Goal: Information Seeking & Learning: Learn about a topic

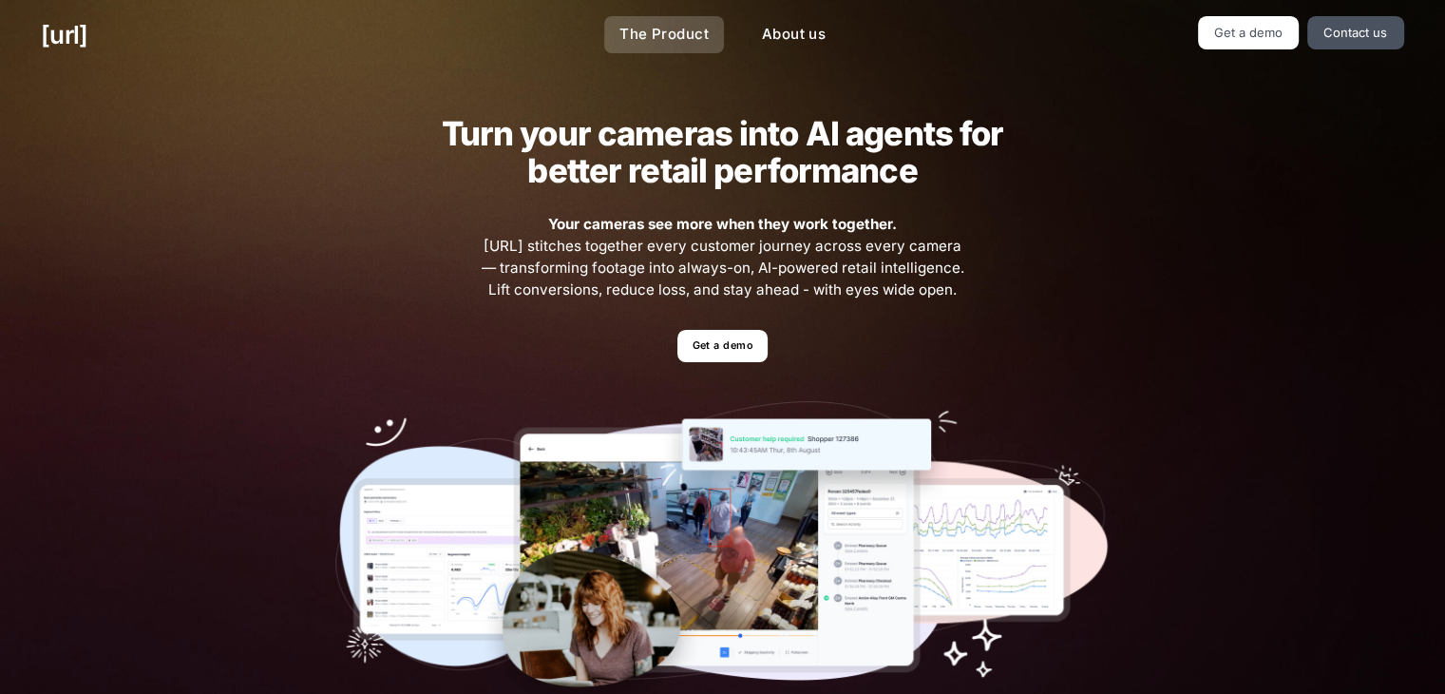
click at [607, 28] on link "The Product" at bounding box center [664, 34] width 120 height 37
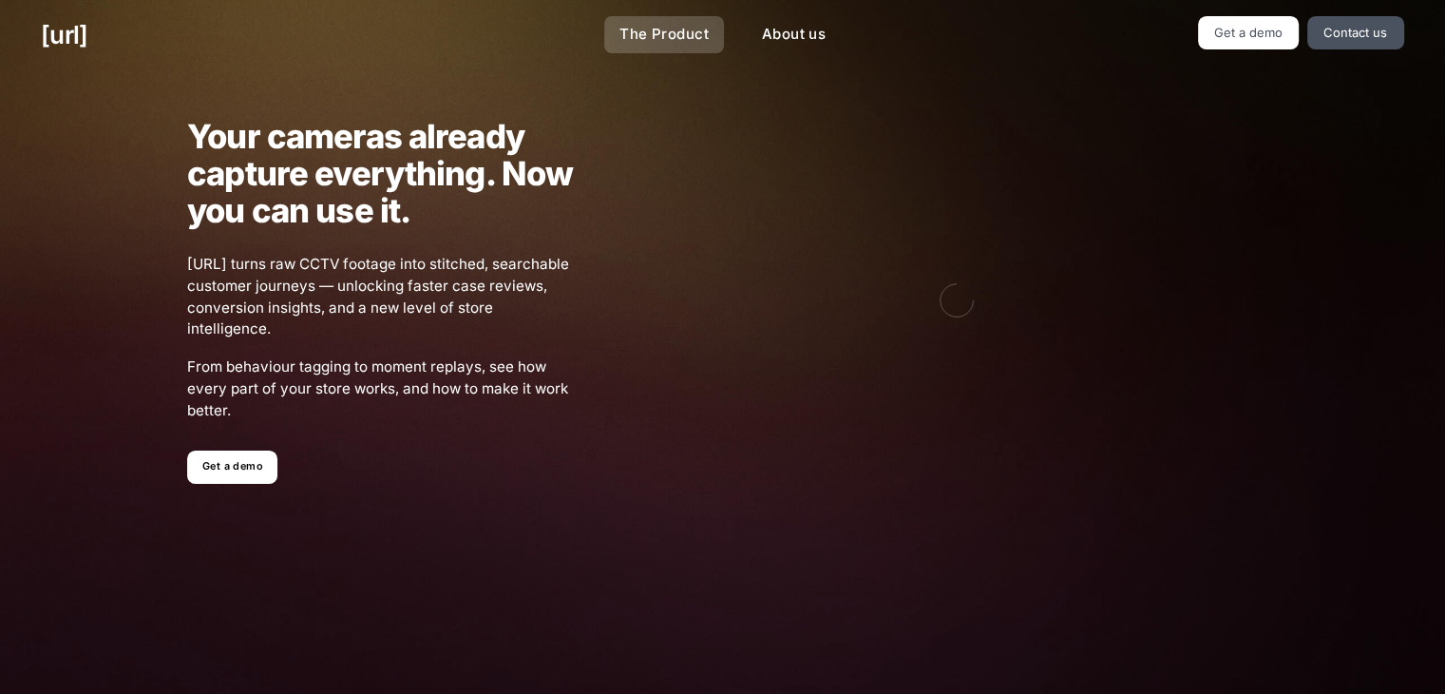
click at [711, 21] on link "The Product" at bounding box center [664, 34] width 120 height 37
click at [730, 41] on ul "The Product About us" at bounding box center [722, 34] width 432 height 37
click at [787, 44] on link "About us" at bounding box center [794, 34] width 94 height 37
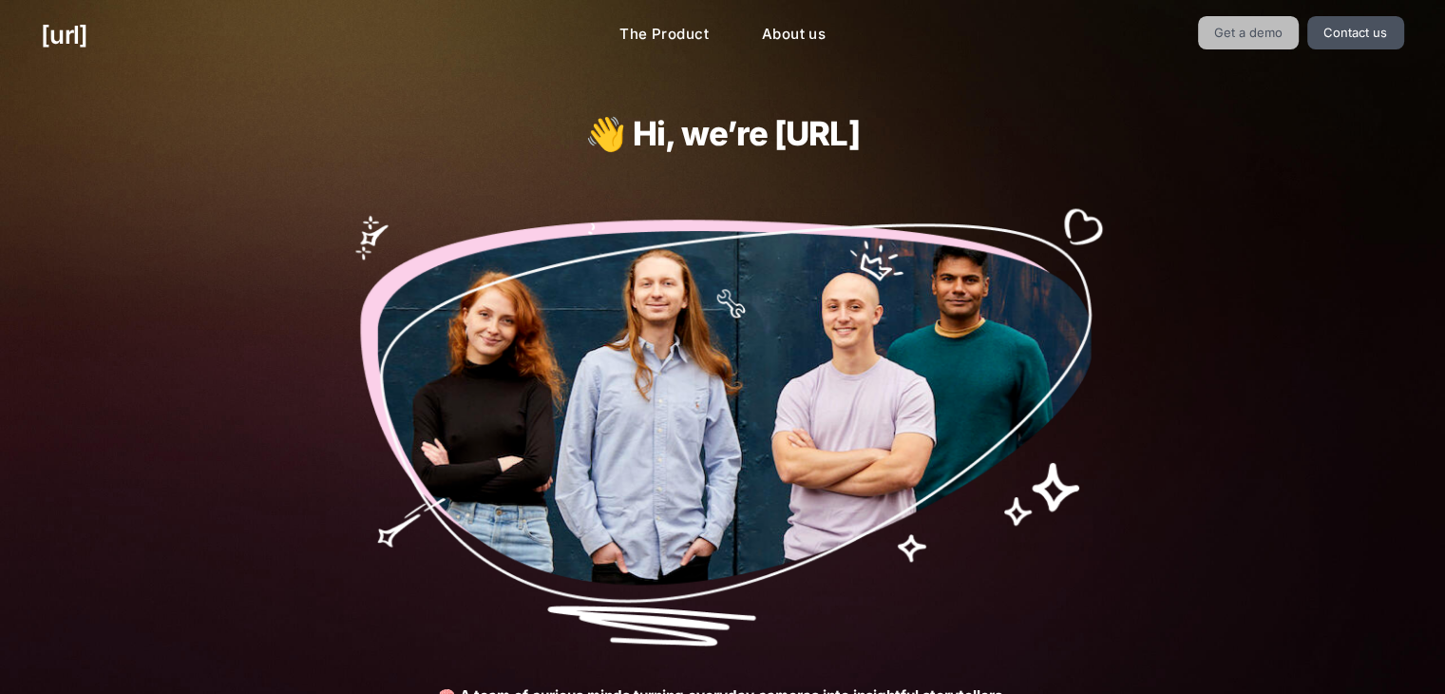
click at [1154, 47] on link "Get a demo" at bounding box center [1249, 32] width 102 height 33
